Goal: Transaction & Acquisition: Download file/media

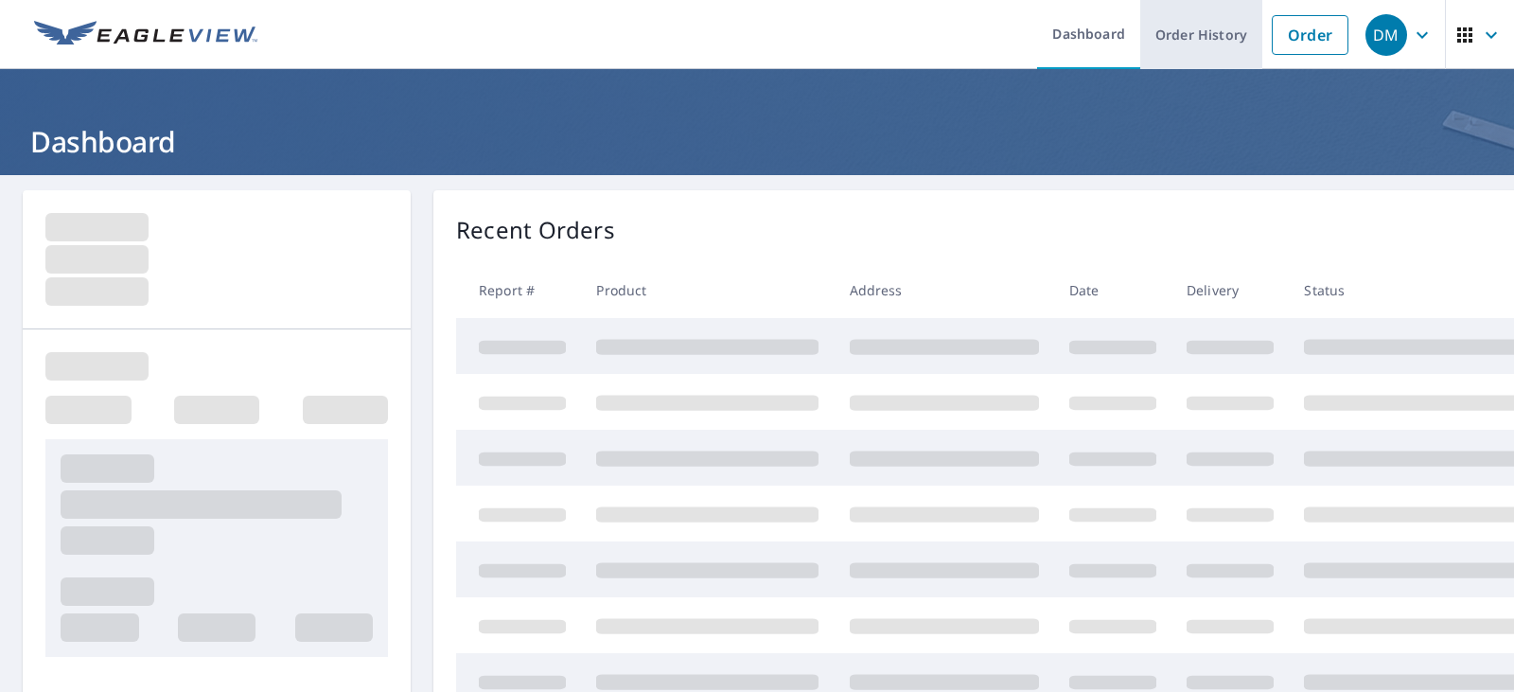
click at [1171, 27] on link "Order History" at bounding box center [1201, 34] width 122 height 69
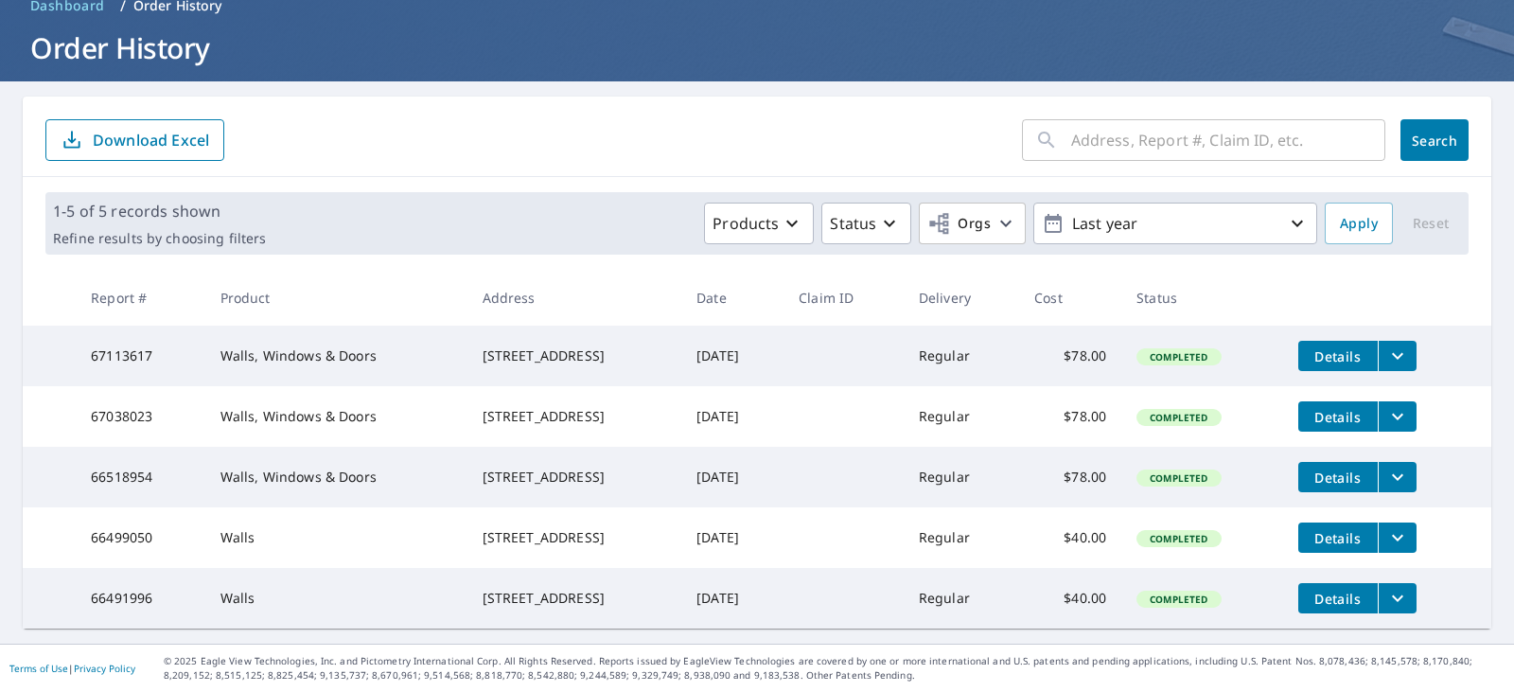
scroll to position [132, 0]
click at [1092, 114] on input "text" at bounding box center [1228, 140] width 314 height 53
type input "151"
click button "Search" at bounding box center [1435, 140] width 68 height 42
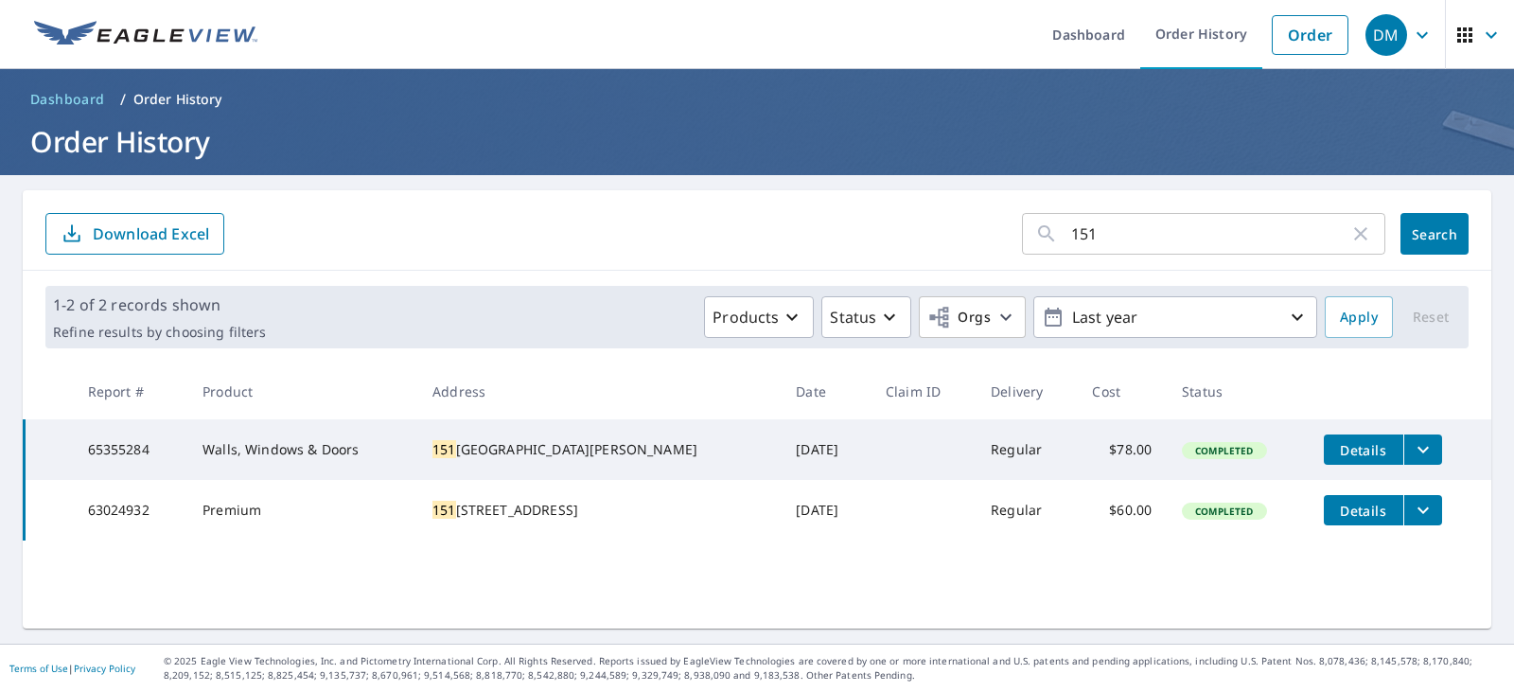
click at [1412, 444] on icon "filesDropdownBtn-65355284" at bounding box center [1423, 449] width 23 height 23
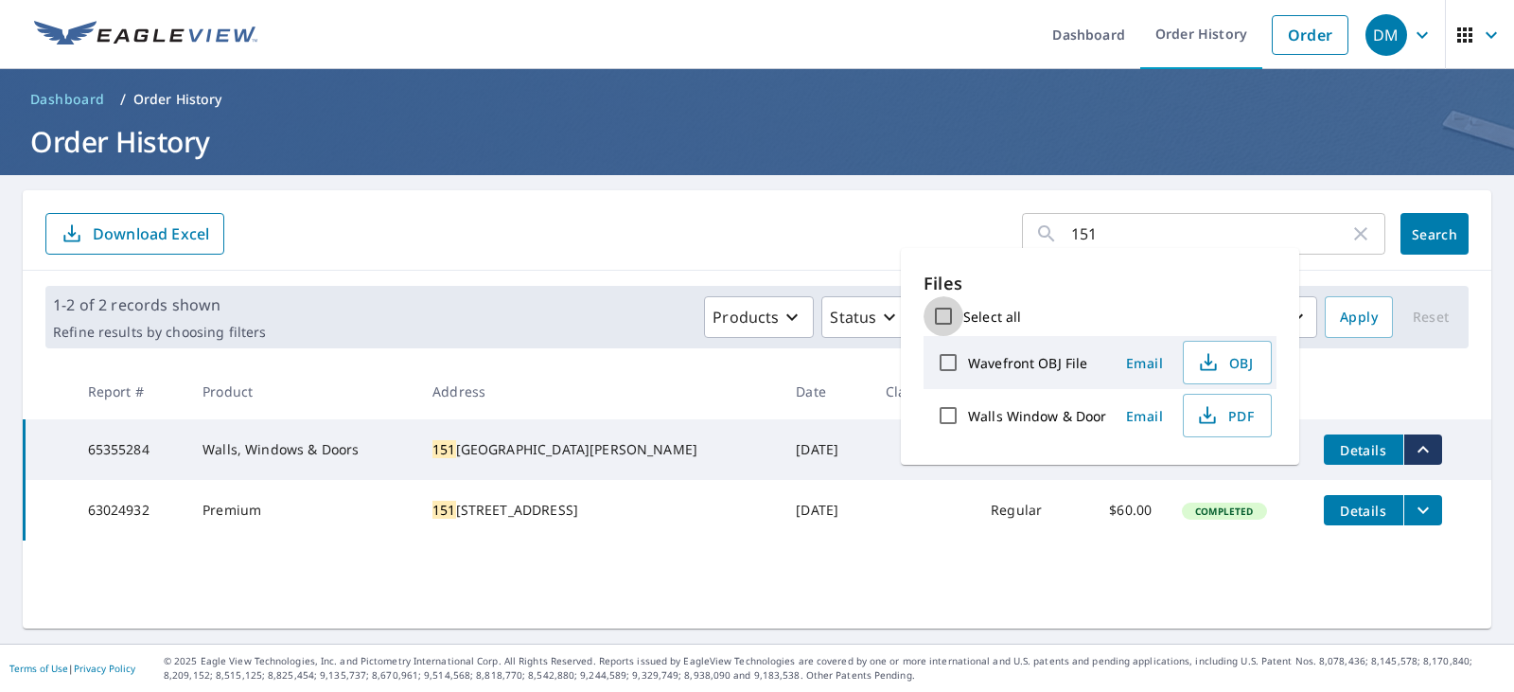
click at [944, 318] on input "Select all" at bounding box center [944, 316] width 40 height 40
checkbox input "true"
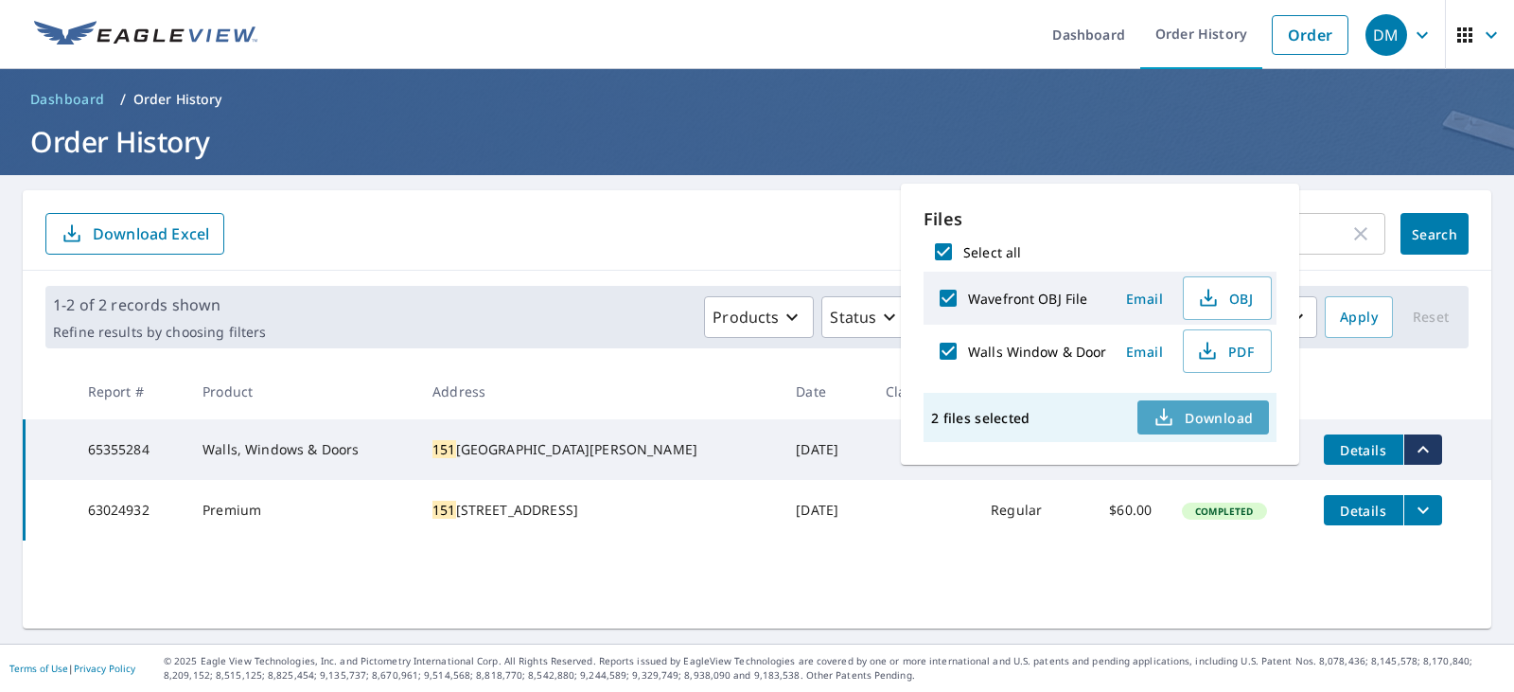
click at [1215, 415] on span "Download" at bounding box center [1203, 417] width 100 height 23
